Goal: Task Accomplishment & Management: Manage account settings

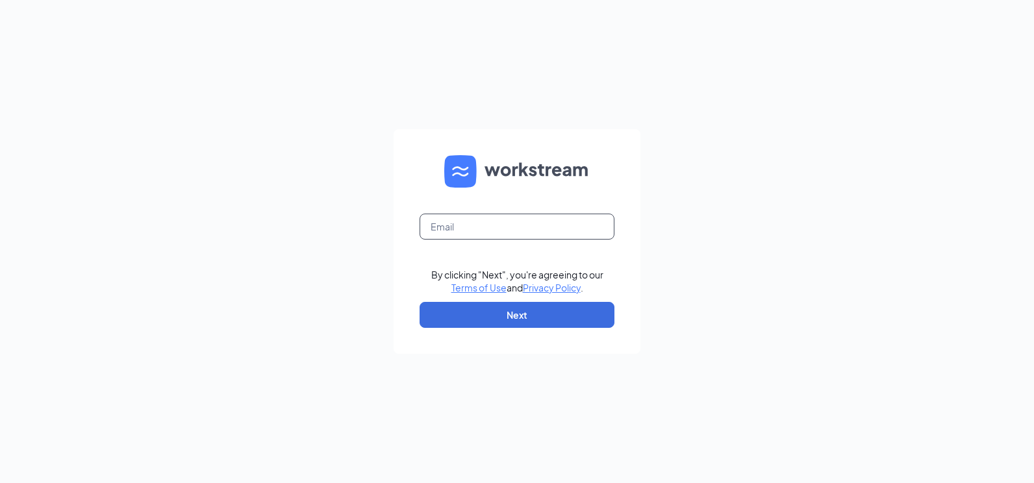
click at [493, 217] on input "text" at bounding box center [516, 227] width 195 height 26
type input "[EMAIL_ADDRESS][DOMAIN_NAME]"
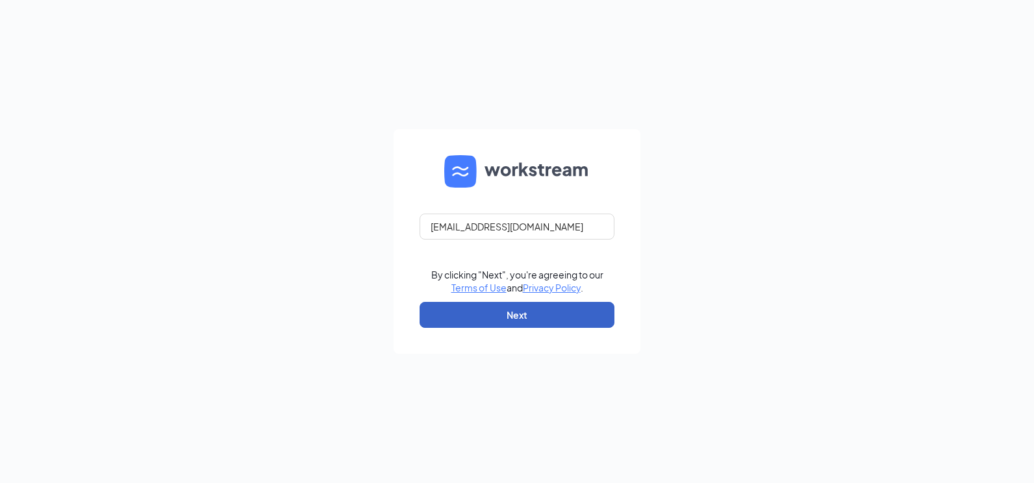
click at [554, 314] on button "Next" at bounding box center [516, 315] width 195 height 26
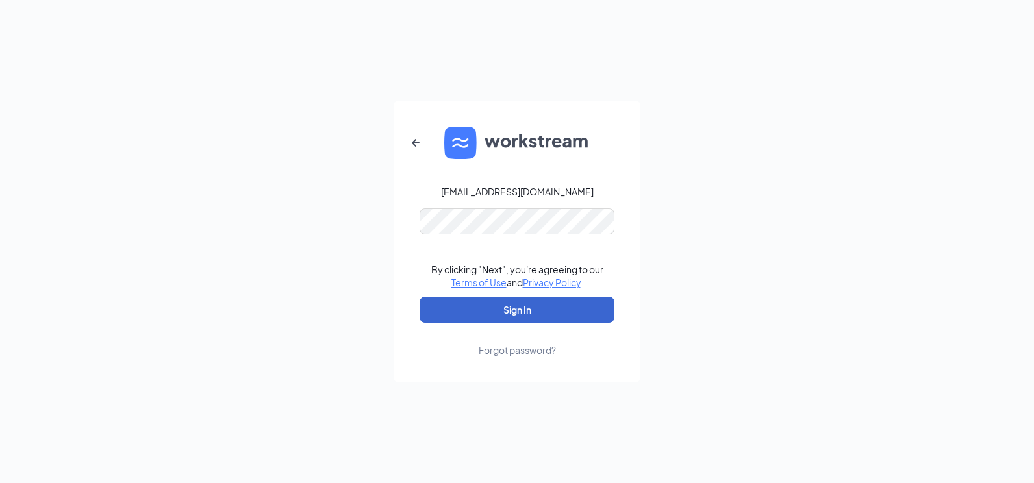
click at [516, 310] on button "Sign In" at bounding box center [516, 310] width 195 height 26
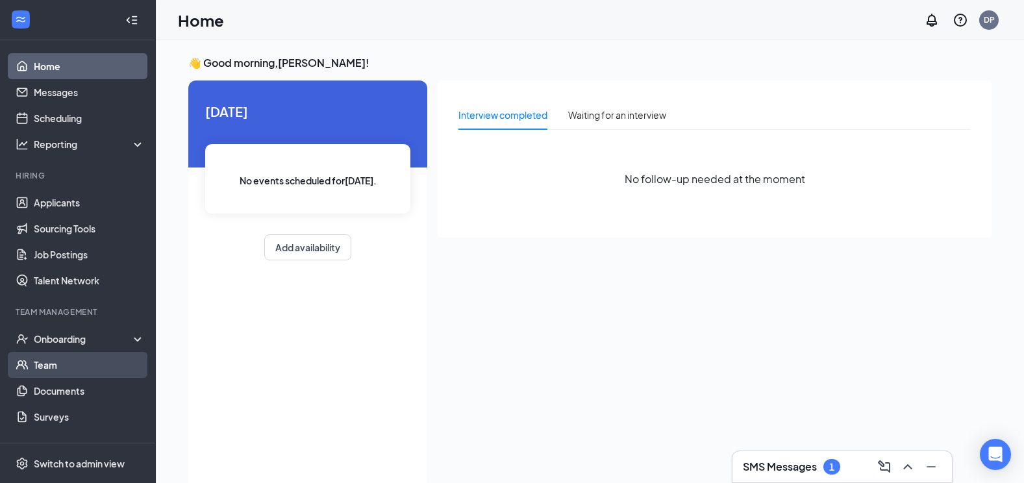
click at [57, 370] on link "Team" at bounding box center [89, 365] width 111 height 26
